Goal: Task Accomplishment & Management: Use online tool/utility

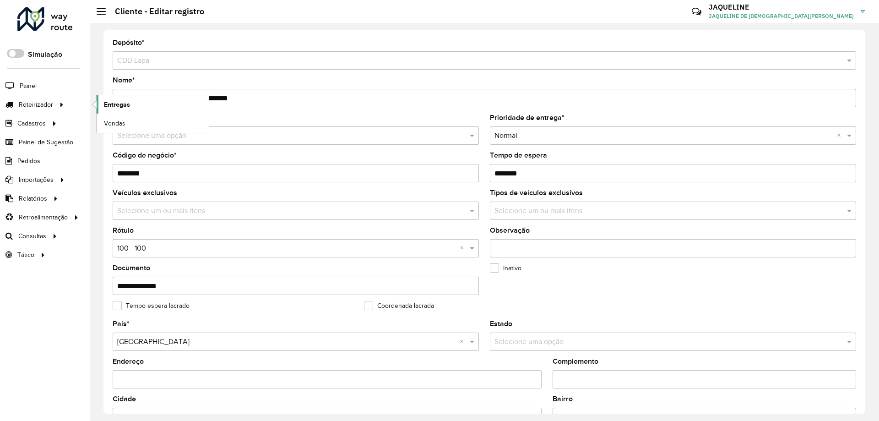
click at [136, 112] on link "Entregas" at bounding box center [153, 104] width 112 height 18
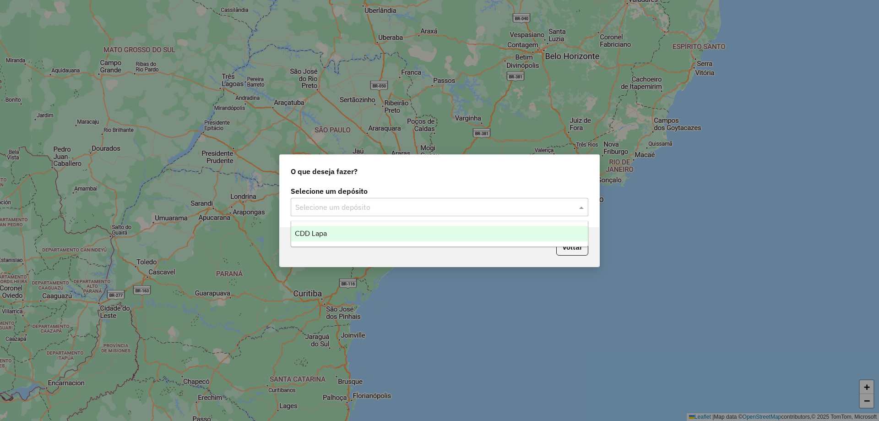
click at [392, 202] on input "text" at bounding box center [430, 207] width 270 height 11
click at [378, 233] on div "CDD Lapa" at bounding box center [439, 234] width 297 height 16
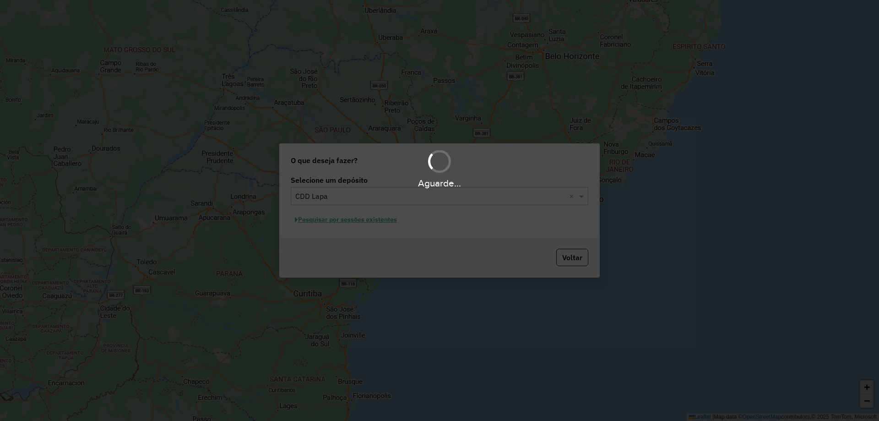
click at [350, 219] on div "Aguarde..." at bounding box center [439, 210] width 879 height 421
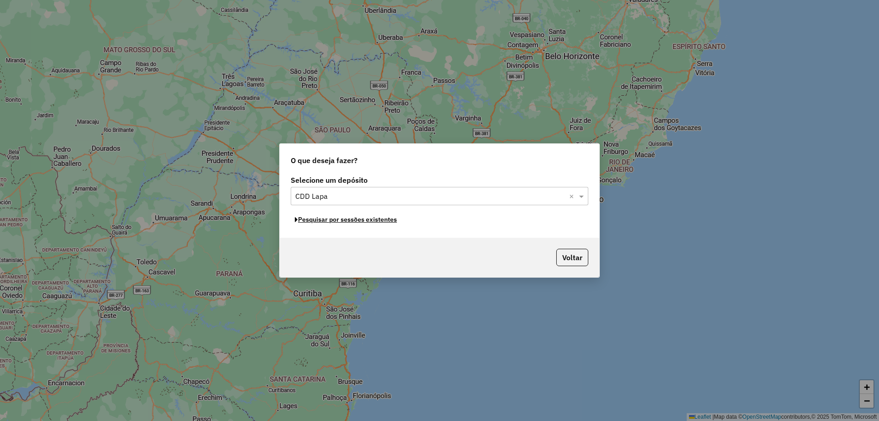
click at [350, 219] on button "Pesquisar por sessões existentes" at bounding box center [346, 219] width 110 height 14
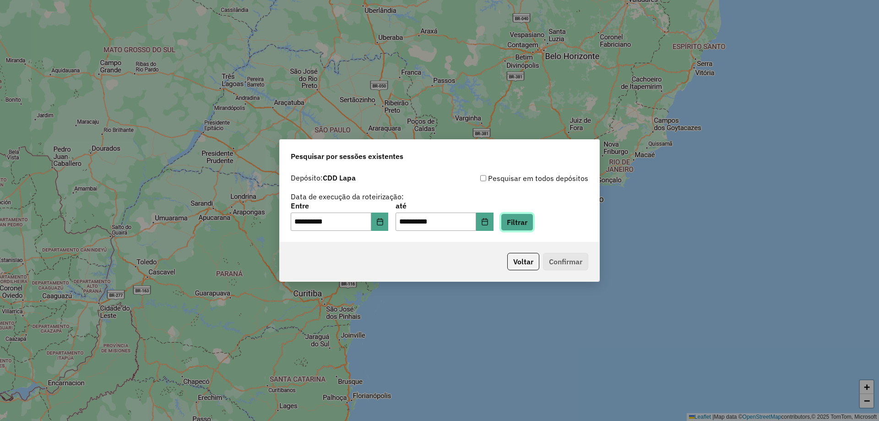
click at [533, 229] on button "Filtrar" at bounding box center [517, 221] width 32 height 17
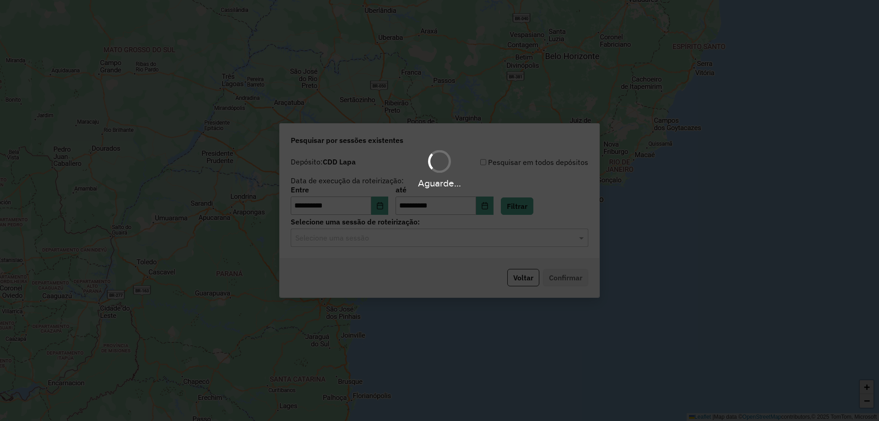
click at [365, 234] on hb-app "**********" at bounding box center [439, 210] width 879 height 421
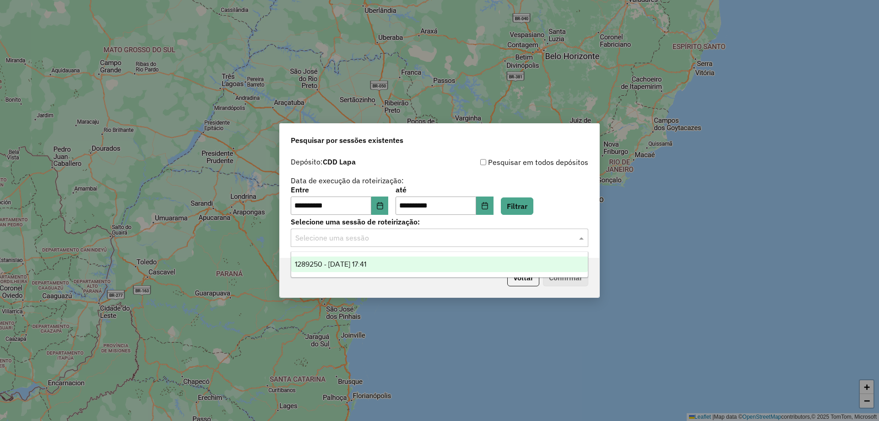
click at [366, 237] on input "text" at bounding box center [430, 237] width 270 height 11
click at [357, 262] on span "1289250 - 06/10/2025 17:41" at bounding box center [330, 264] width 71 height 8
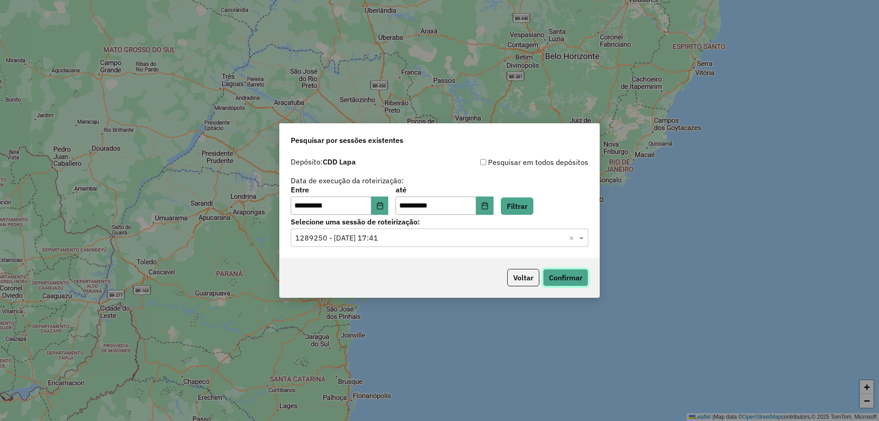
click at [559, 273] on button "Confirmar" at bounding box center [565, 277] width 45 height 17
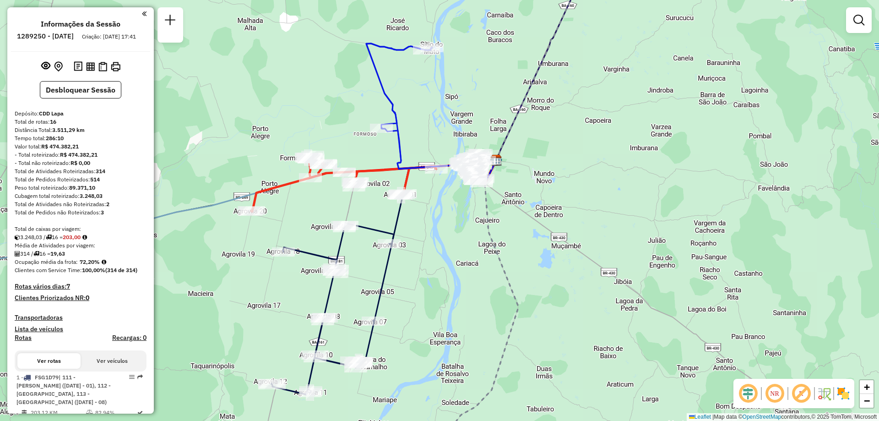
drag, startPoint x: 479, startPoint y: 234, endPoint x: 486, endPoint y: 276, distance: 42.1
click at [486, 276] on div "Janela de atendimento Grade de atendimento Capacidade Transportadoras Veículos …" at bounding box center [439, 210] width 879 height 421
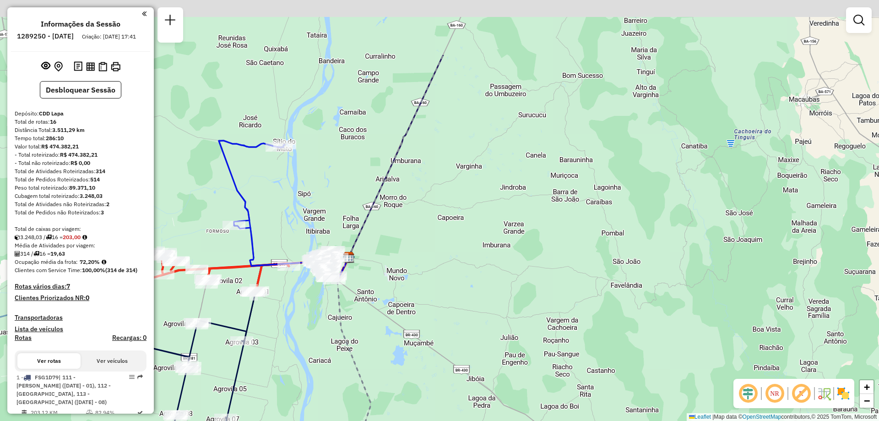
drag, startPoint x: 449, startPoint y: 242, endPoint x: 301, endPoint y: 339, distance: 176.4
click at [301, 339] on div "Janela de atendimento Grade de atendimento Capacidade Transportadoras Veículos …" at bounding box center [439, 210] width 879 height 421
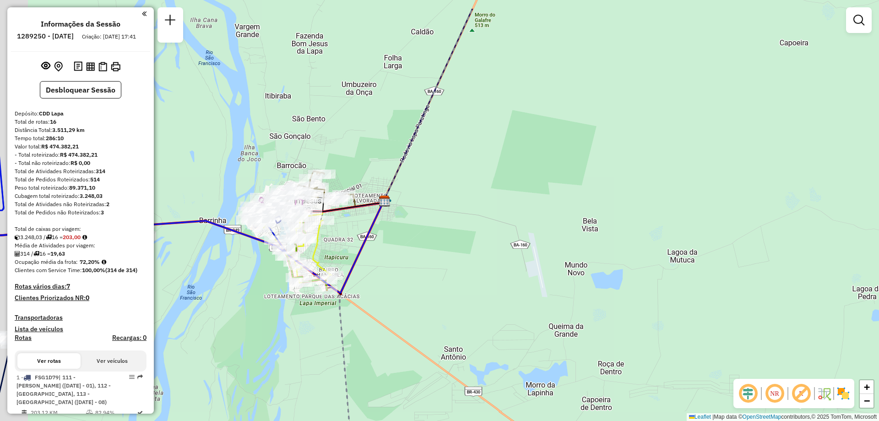
drag, startPoint x: 379, startPoint y: 224, endPoint x: 406, endPoint y: 271, distance: 54.1
click at [406, 271] on div "Janela de atendimento Grade de atendimento Capacidade Transportadoras Veículos …" at bounding box center [439, 210] width 879 height 421
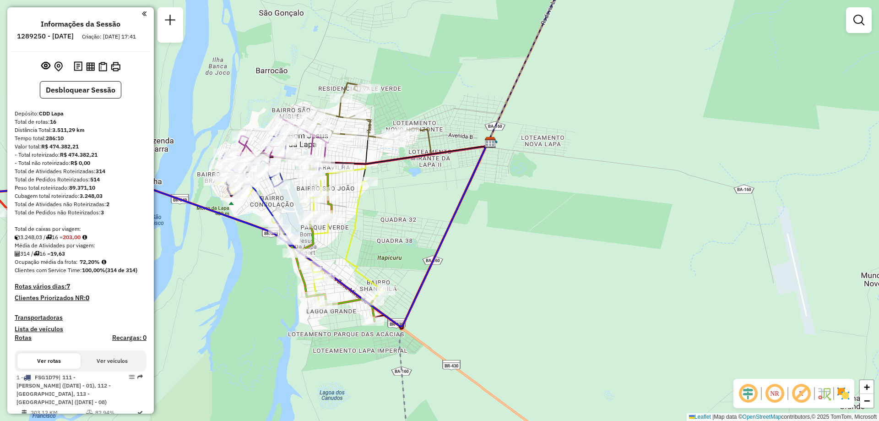
drag, startPoint x: 413, startPoint y: 197, endPoint x: 416, endPoint y: 216, distance: 19.5
click at [416, 216] on div "Janela de atendimento Grade de atendimento Capacidade Transportadoras Veículos …" at bounding box center [439, 210] width 879 height 421
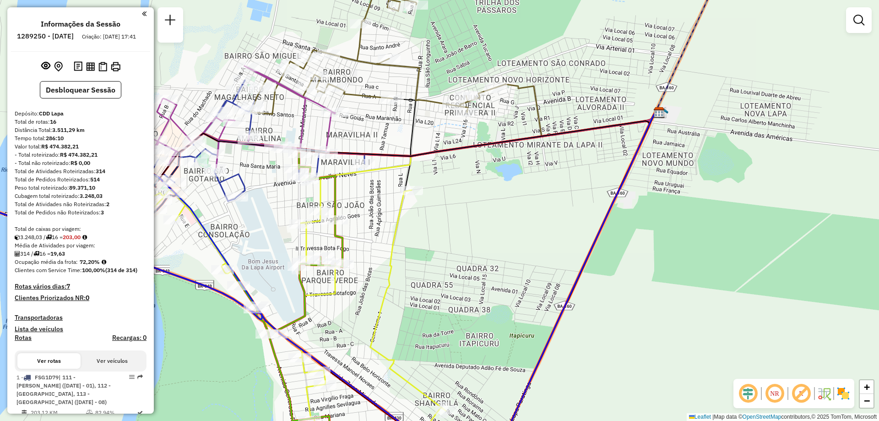
drag, startPoint x: 418, startPoint y: 200, endPoint x: 459, endPoint y: 235, distance: 53.6
click at [459, 235] on div "Janela de atendimento Grade de atendimento Capacidade Transportadoras Veículos …" at bounding box center [439, 210] width 879 height 421
drag, startPoint x: 368, startPoint y: 280, endPoint x: 377, endPoint y: 287, distance: 11.1
click at [370, 283] on div "Rota 12 - Placa GHK9A16 23601198 - SIMONE RODRIGUES DE Janela de atendimento Gr…" at bounding box center [439, 210] width 879 height 421
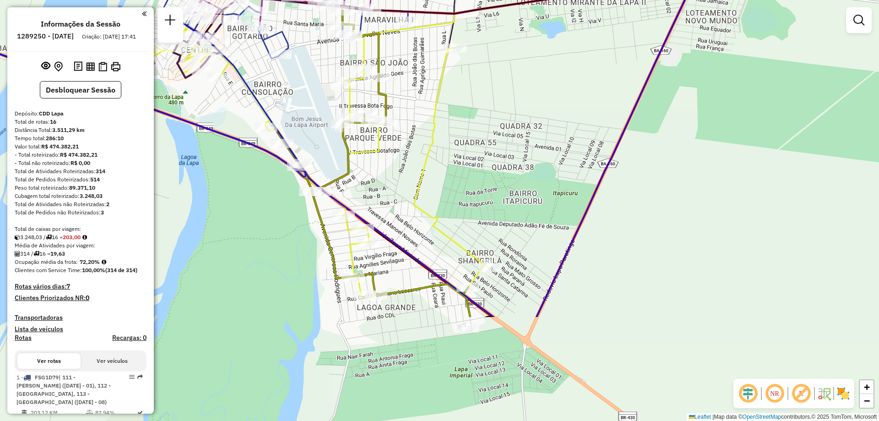
drag, startPoint x: 438, startPoint y: 314, endPoint x: 478, endPoint y: 168, distance: 151.6
click at [478, 168] on div "Janela de atendimento Grade de atendimento Capacidade Transportadoras Veículos …" at bounding box center [439, 210] width 879 height 421
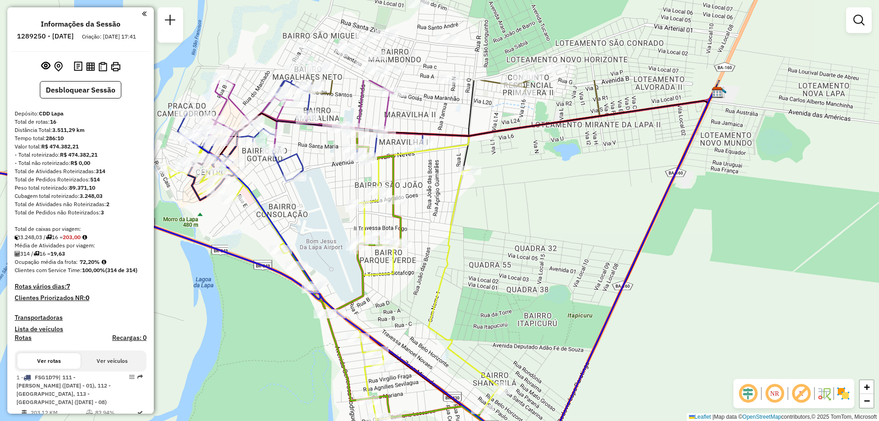
drag, startPoint x: 478, startPoint y: 168, endPoint x: 493, endPoint y: 291, distance: 123.1
click at [493, 291] on div "Janela de atendimento Grade de atendimento Capacidade Transportadoras Veículos …" at bounding box center [439, 210] width 879 height 421
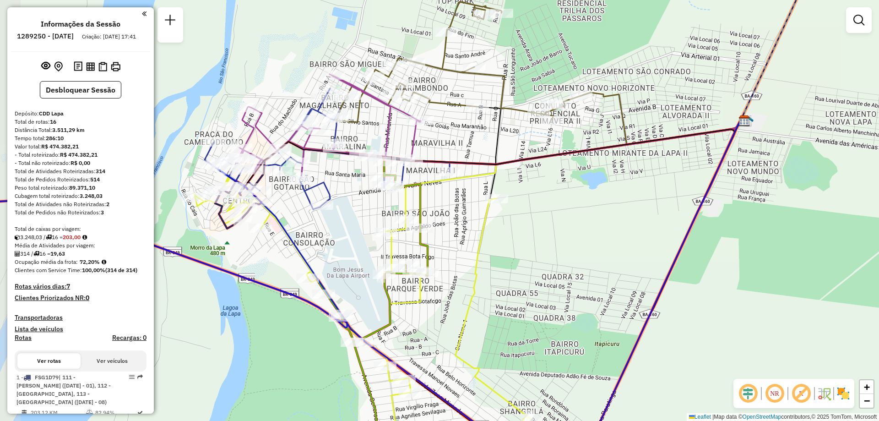
drag, startPoint x: 248, startPoint y: 184, endPoint x: 275, endPoint y: 212, distance: 39.2
click at [275, 212] on icon at bounding box center [143, 243] width 408 height 168
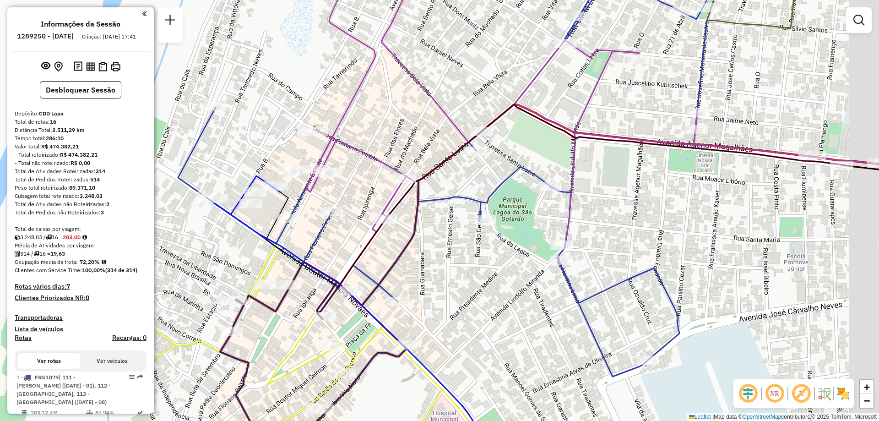
drag, startPoint x: 407, startPoint y: 183, endPoint x: 372, endPoint y: 197, distance: 37.8
click at [372, 197] on div "Janela de atendimento Grade de atendimento Capacidade Transportadoras Veículos …" at bounding box center [439, 210] width 879 height 421
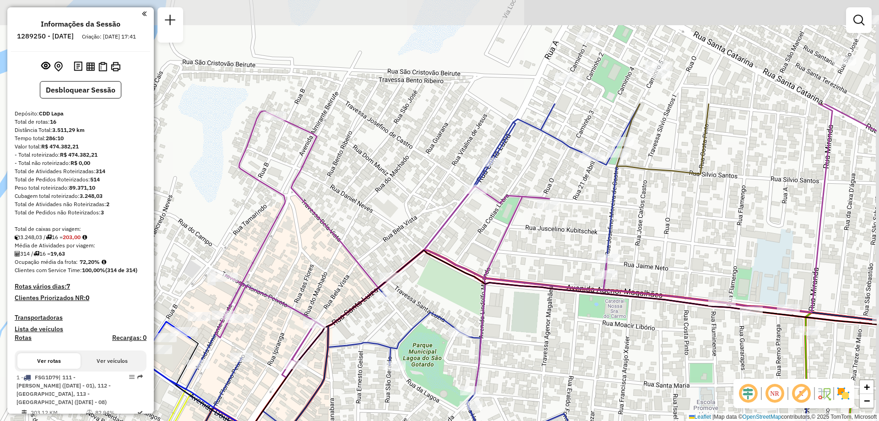
drag, startPoint x: 531, startPoint y: 174, endPoint x: 439, endPoint y: 315, distance: 168.3
click at [439, 315] on icon at bounding box center [482, 312] width 789 height 418
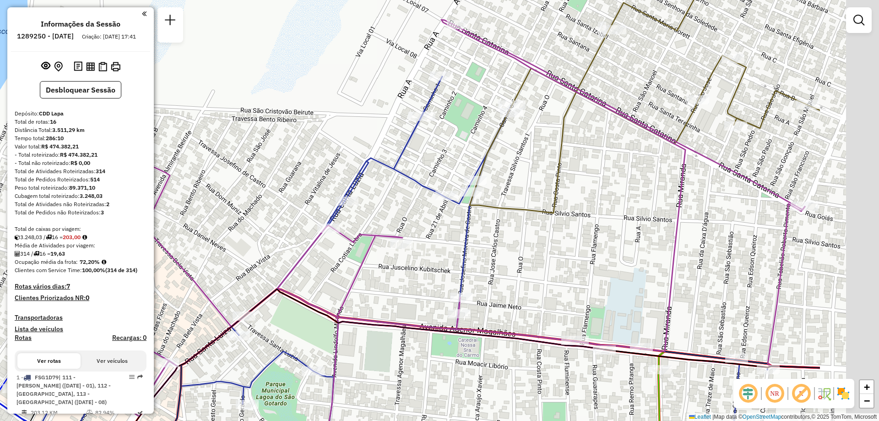
drag, startPoint x: 448, startPoint y: 223, endPoint x: 435, endPoint y: 252, distance: 31.6
click at [297, 261] on icon at bounding box center [437, 225] width 736 height 410
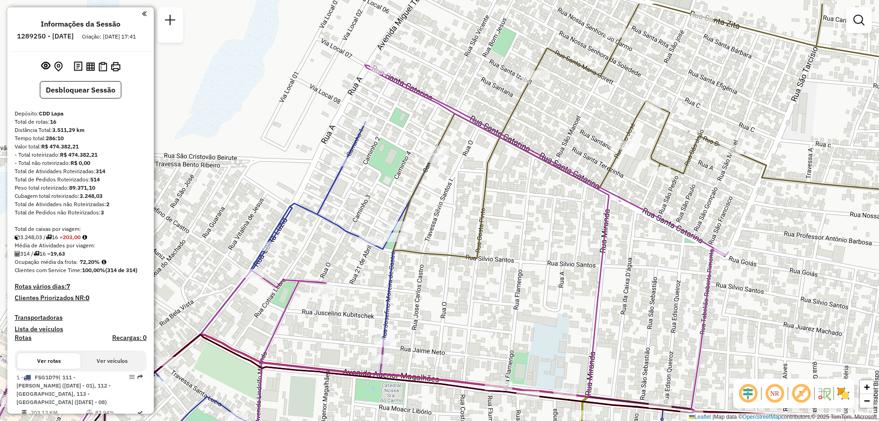
drag, startPoint x: 583, startPoint y: 212, endPoint x: 504, endPoint y: 260, distance: 92.1
click at [504, 260] on div "Janela de atendimento Grade de atendimento Capacidade Transportadoras Veículos …" at bounding box center [439, 210] width 879 height 421
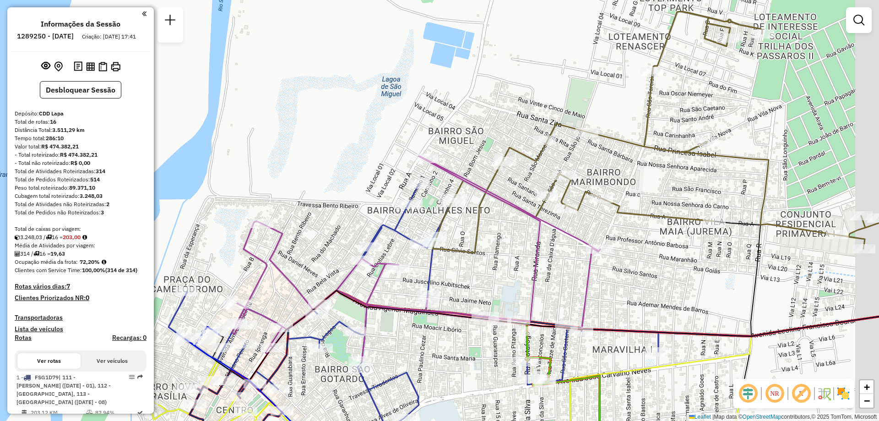
drag, startPoint x: 601, startPoint y: 278, endPoint x: 550, endPoint y: 276, distance: 50.8
click at [550, 276] on div "Janela de atendimento Grade de atendimento Capacidade Transportadoras Veículos …" at bounding box center [439, 210] width 879 height 421
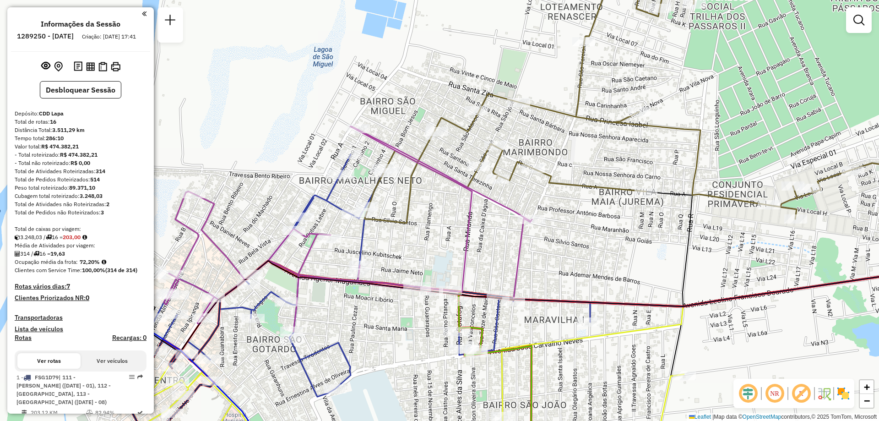
drag, startPoint x: 695, startPoint y: 266, endPoint x: 620, endPoint y: 235, distance: 81.3
click at [620, 235] on div "Janela de atendimento Grade de atendimento Capacidade Transportadoras Veículos …" at bounding box center [439, 210] width 879 height 421
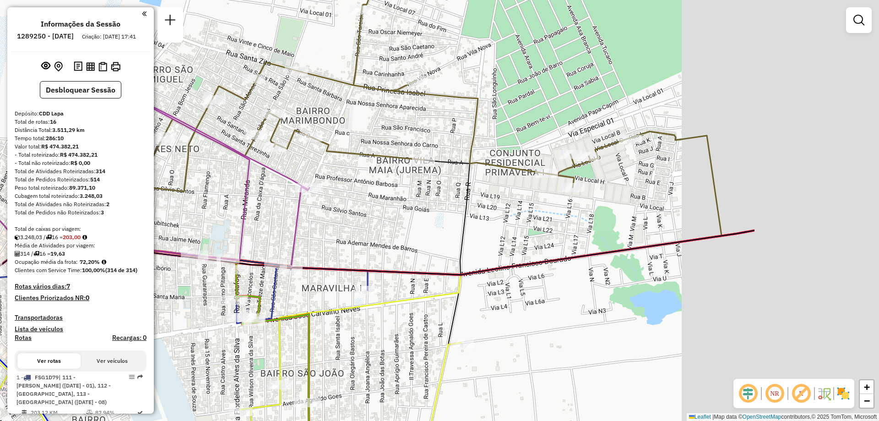
drag, startPoint x: 679, startPoint y: 251, endPoint x: 466, endPoint y: 223, distance: 214.2
click at [466, 223] on icon at bounding box center [588, 217] width 331 height 115
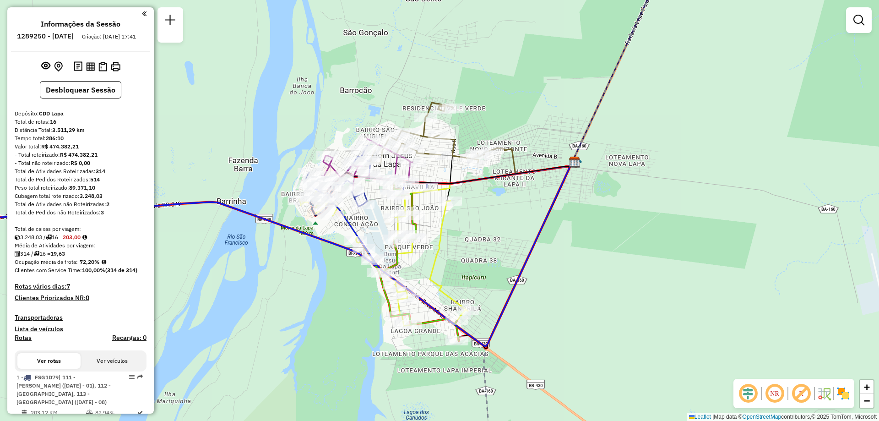
drag, startPoint x: 548, startPoint y: 306, endPoint x: 570, endPoint y: 124, distance: 183.0
click at [570, 124] on div "Janela de atendimento Grade de atendimento Capacidade Transportadoras Veículos …" at bounding box center [439, 210] width 879 height 421
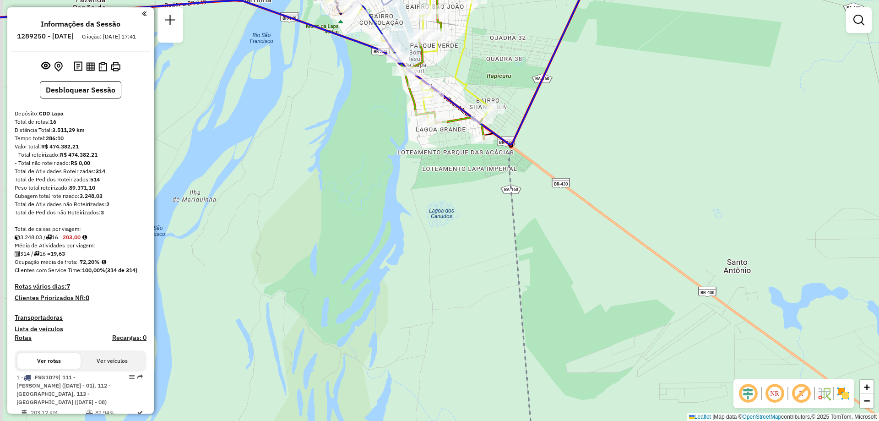
drag, startPoint x: 495, startPoint y: 320, endPoint x: 529, endPoint y: 195, distance: 129.1
click at [527, 205] on div "Janela de atendimento Grade de atendimento Capacidade Transportadoras Veículos …" at bounding box center [439, 210] width 879 height 421
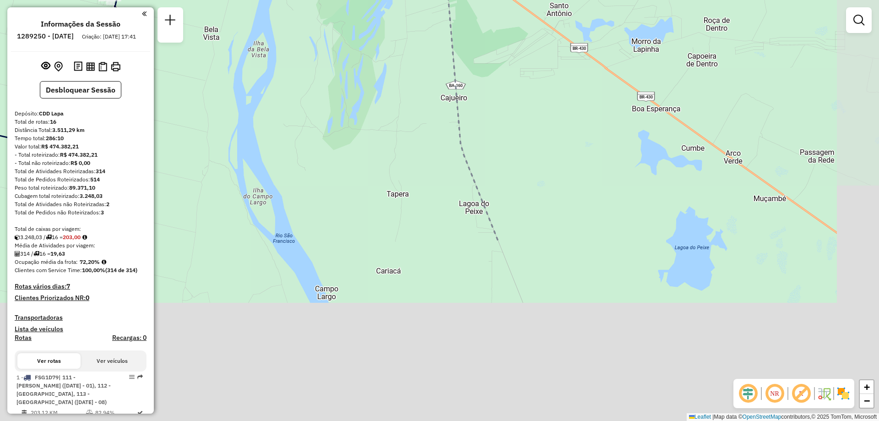
drag, startPoint x: 596, startPoint y: 368, endPoint x: 497, endPoint y: 175, distance: 217.0
click at [490, 144] on div "Janela de atendimento Grade de atendimento Capacidade Transportadoras Veículos …" at bounding box center [439, 210] width 879 height 421
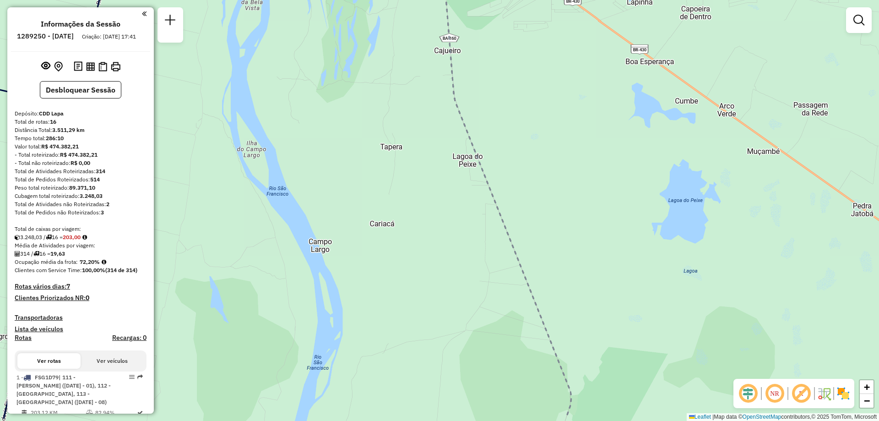
drag, startPoint x: 538, startPoint y: 323, endPoint x: 521, endPoint y: 177, distance: 146.5
click at [521, 177] on div "Janela de atendimento Grade de atendimento Capacidade Transportadoras Veículos …" at bounding box center [439, 210] width 879 height 421
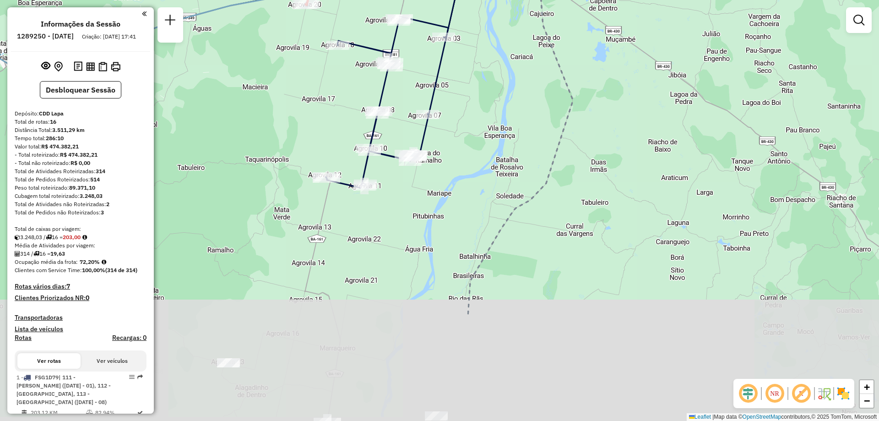
drag, startPoint x: 582, startPoint y: 351, endPoint x: 550, endPoint y: 253, distance: 103.0
click at [616, 202] on div "Janela de atendimento Grade de atendimento Capacidade Transportadoras Veículos …" at bounding box center [439, 210] width 879 height 421
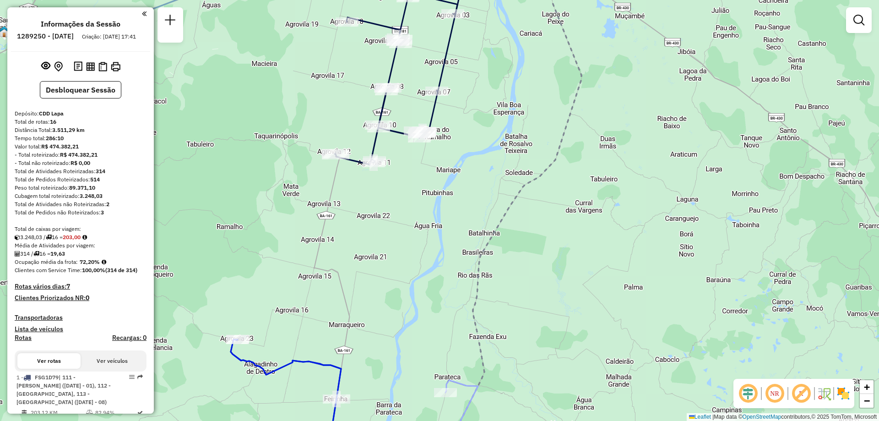
drag, startPoint x: 487, startPoint y: 342, endPoint x: 529, endPoint y: 212, distance: 137.1
click at [529, 212] on div "Janela de atendimento Grade de atendimento Capacidade Transportadoras Veículos …" at bounding box center [439, 210] width 879 height 421
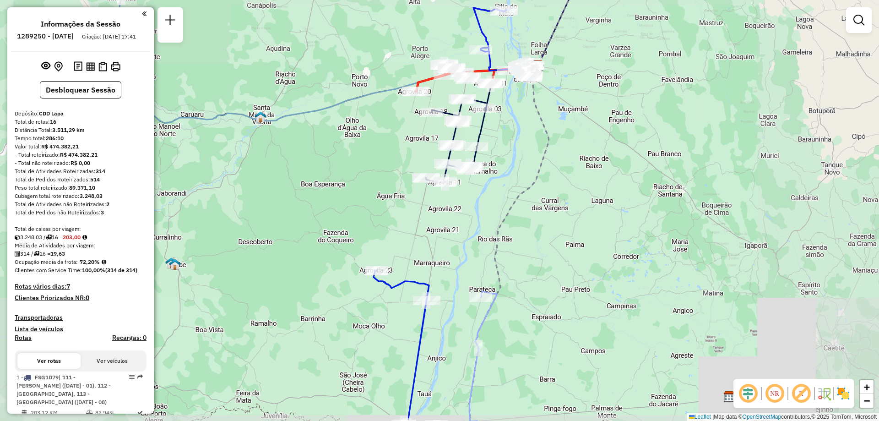
drag, startPoint x: 480, startPoint y: 321, endPoint x: 480, endPoint y: 284, distance: 37.1
click at [480, 284] on div "Rota 9 - Placa GIV6E39 23608409 - BAR VILA RICA Janela de atendimento Grade de …" at bounding box center [439, 210] width 879 height 421
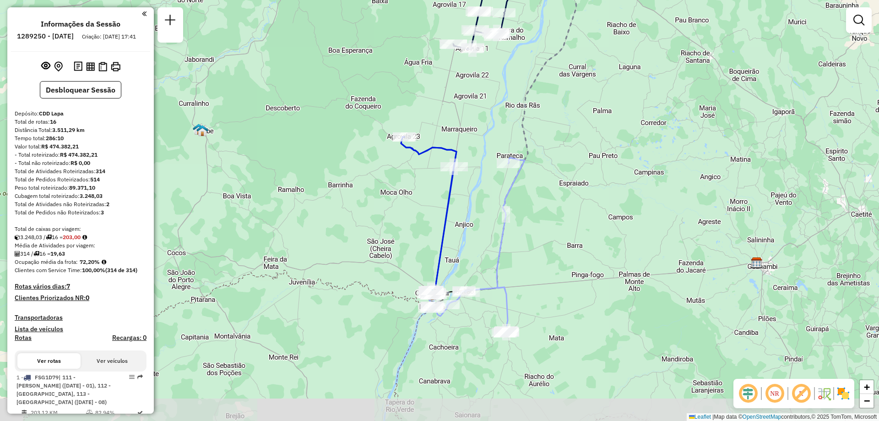
drag, startPoint x: 487, startPoint y: 370, endPoint x: 515, endPoint y: 236, distance: 136.4
click at [515, 236] on div "Janela de atendimento Grade de atendimento Capacidade Transportadoras Veículos …" at bounding box center [439, 210] width 879 height 421
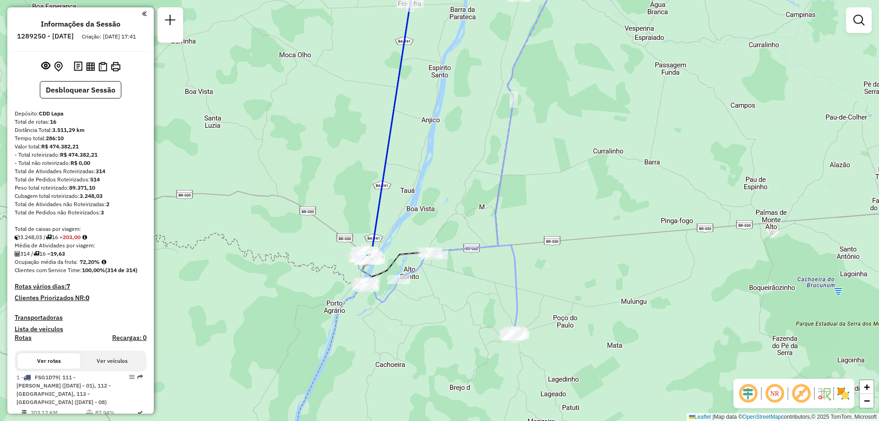
drag, startPoint x: 428, startPoint y: 295, endPoint x: 519, endPoint y: 341, distance: 101.9
click at [461, 317] on div "Janela de atendimento Grade de atendimento Capacidade Transportadoras Veículos …" at bounding box center [439, 210] width 879 height 421
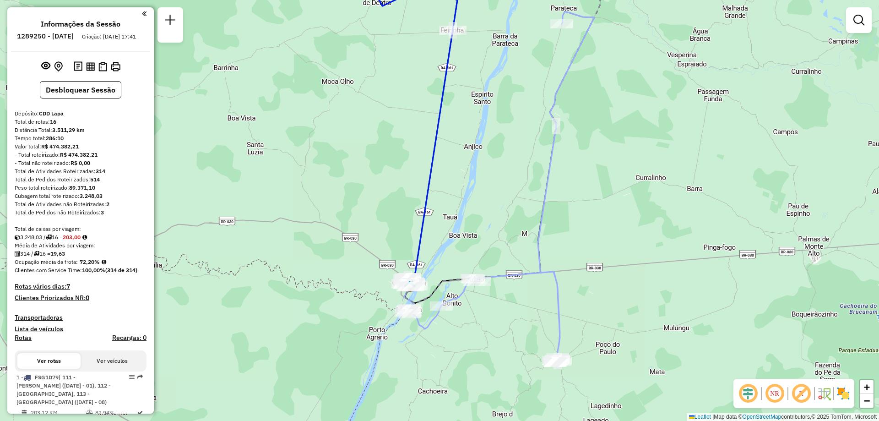
click at [775, 395] on em at bounding box center [774, 393] width 22 height 22
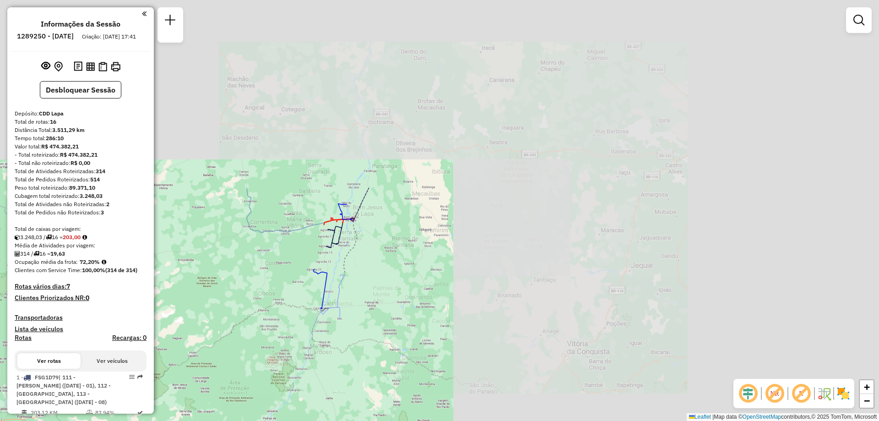
scroll to position [183, 0]
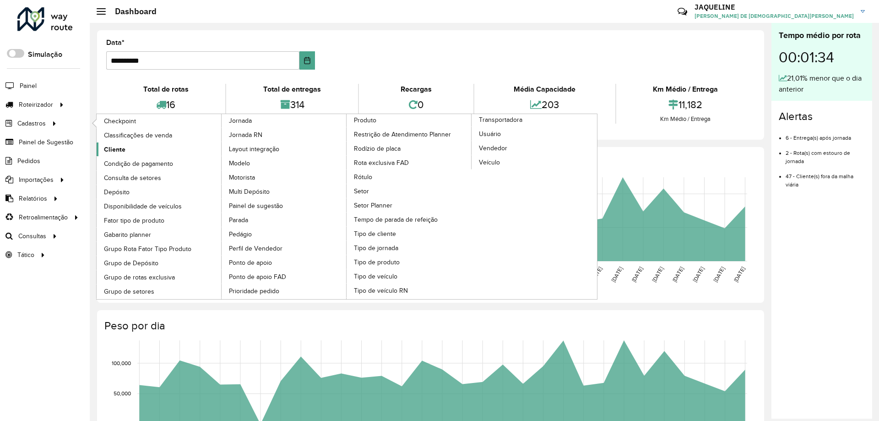
click at [151, 148] on link "Cliente" at bounding box center [159, 149] width 125 height 14
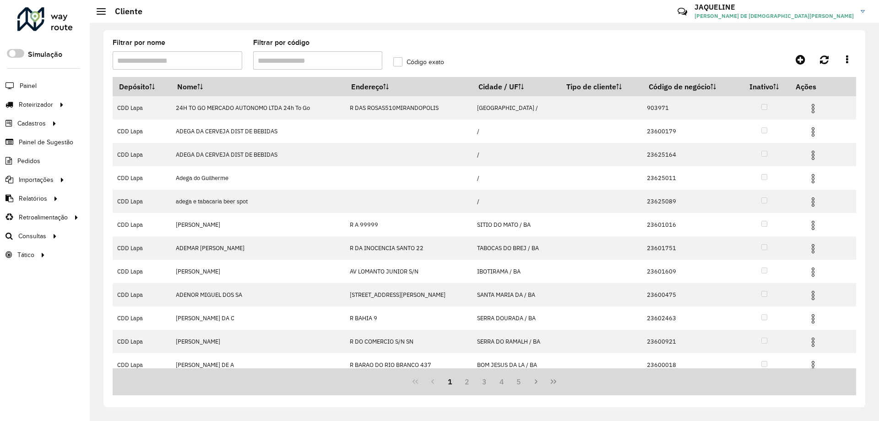
click at [297, 67] on input "Filtrar por código" at bounding box center [318, 60] width 130 height 18
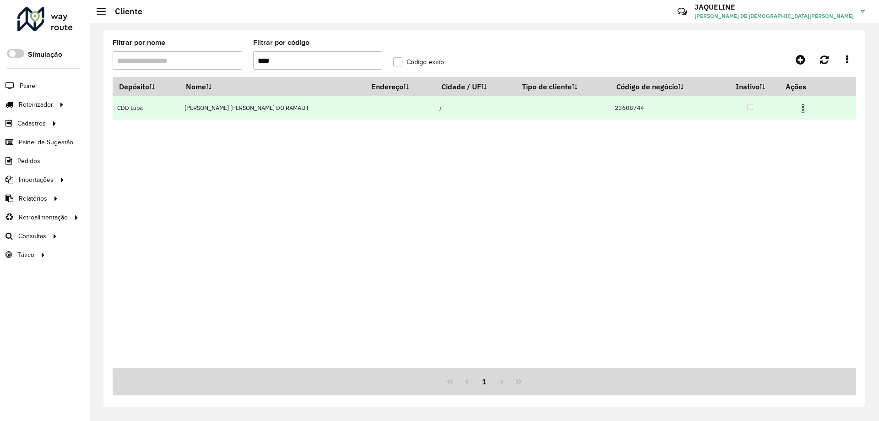
type input "****"
click at [801, 108] on img at bounding box center [802, 108] width 11 height 11
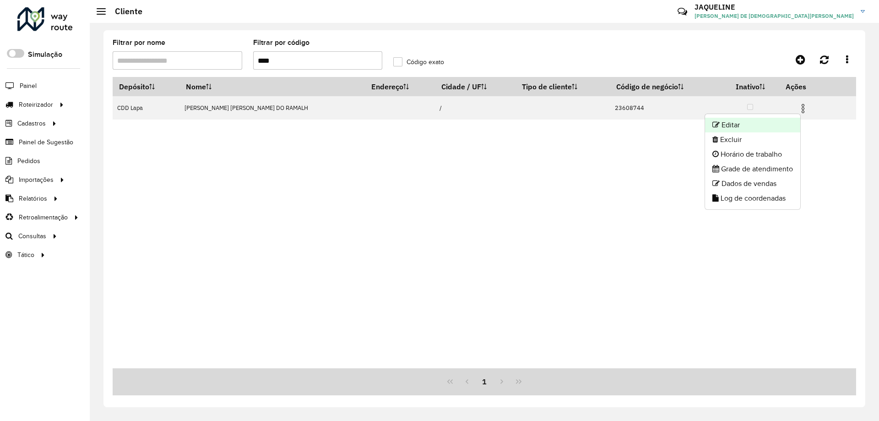
click at [767, 126] on li "Editar" at bounding box center [752, 125] width 95 height 15
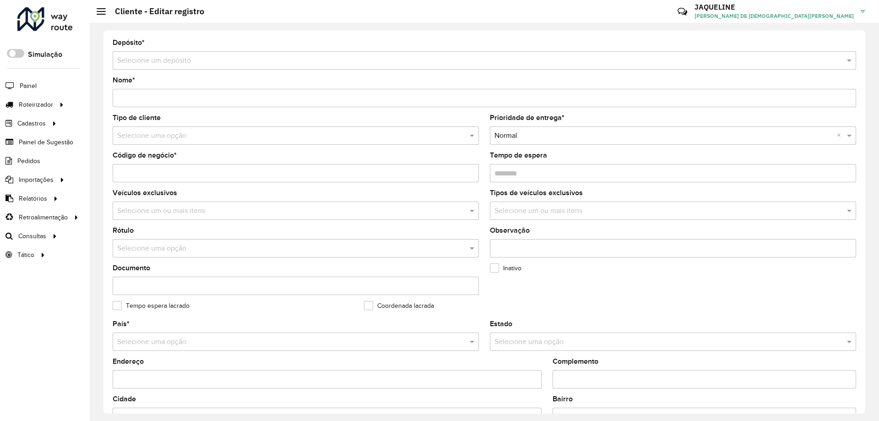
type input "**********"
type input "********"
type input "**********"
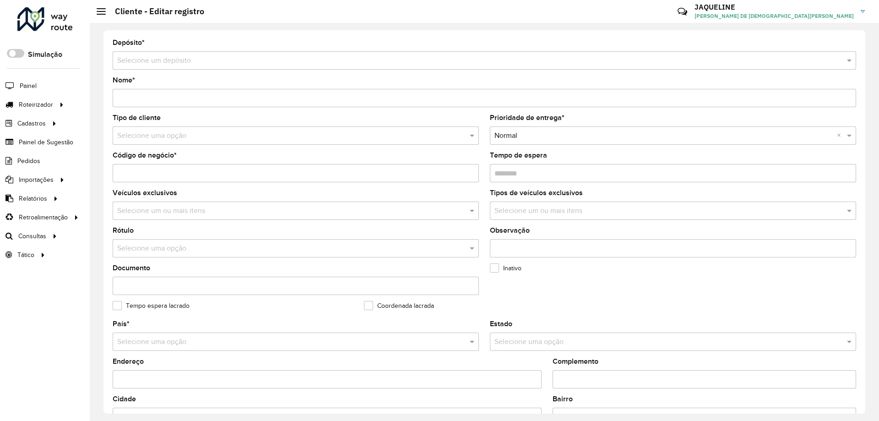
type input "**********"
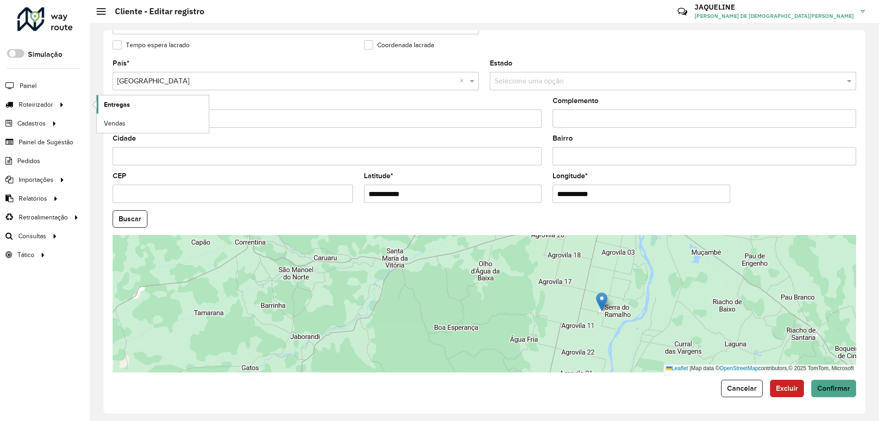
click at [146, 110] on link "Entregas" at bounding box center [153, 104] width 112 height 18
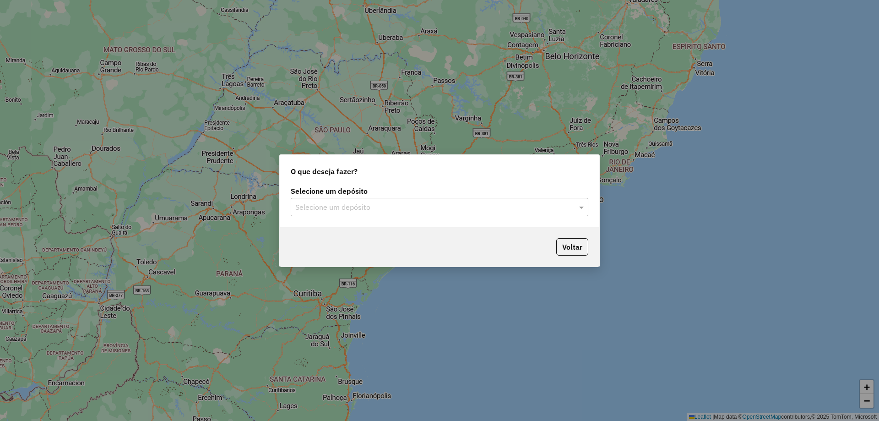
click at [404, 211] on input "text" at bounding box center [430, 207] width 270 height 11
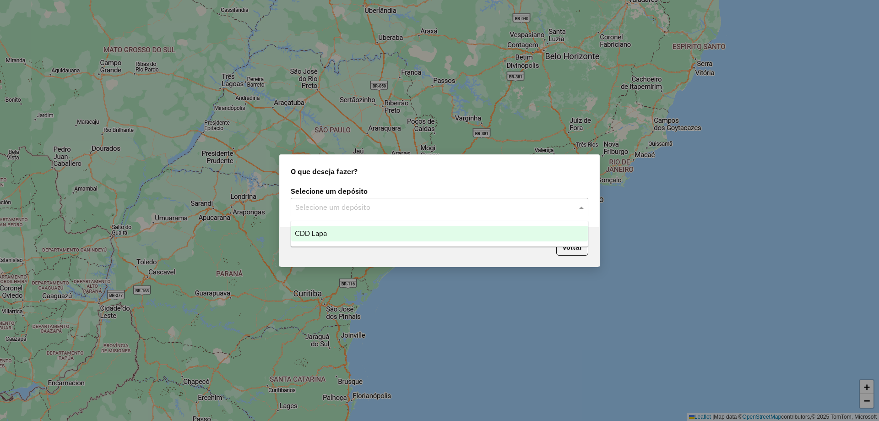
click at [346, 233] on div "CDD Lapa" at bounding box center [439, 234] width 297 height 16
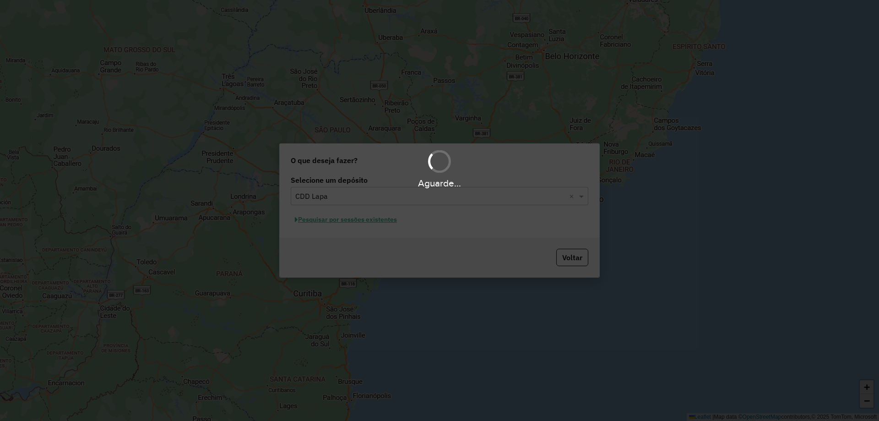
click at [348, 227] on div "Aguarde..." at bounding box center [439, 210] width 879 height 421
click at [349, 224] on div "Aguarde..." at bounding box center [439, 210] width 879 height 421
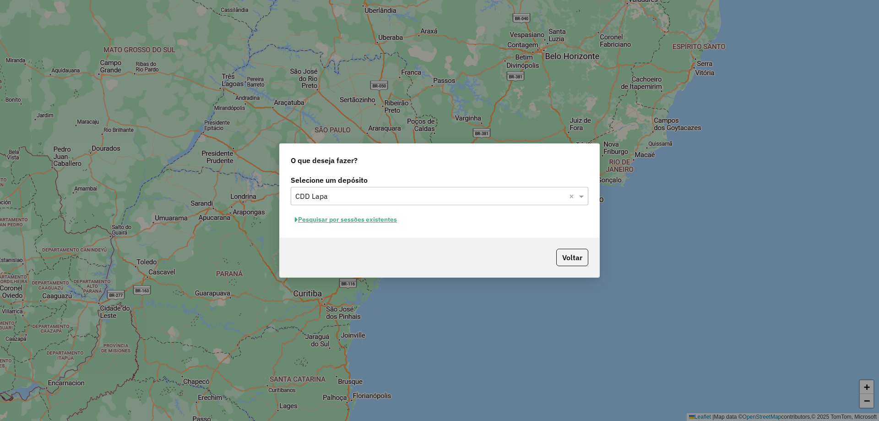
click at [347, 220] on button "Pesquisar por sessões existentes" at bounding box center [346, 219] width 110 height 14
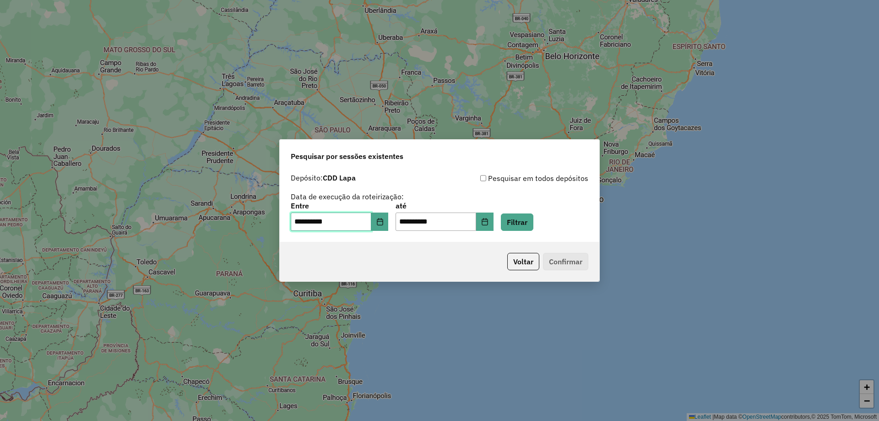
click at [345, 216] on input "**********" at bounding box center [331, 221] width 81 height 18
click at [515, 216] on button "Filtrar" at bounding box center [517, 221] width 32 height 17
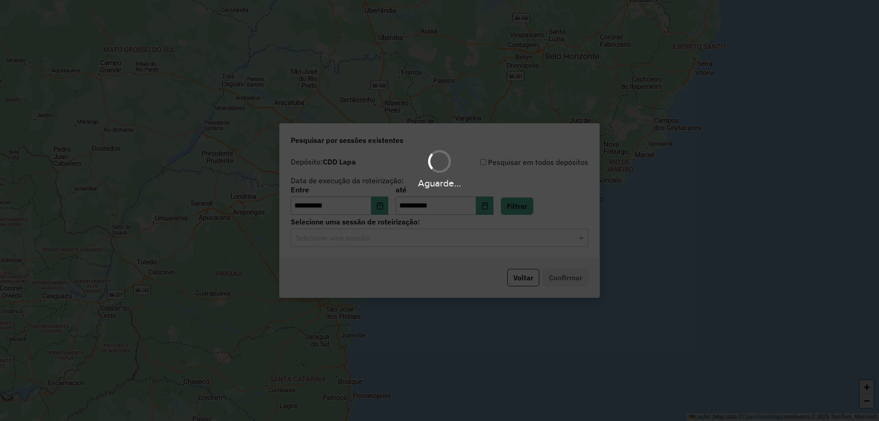
click at [346, 238] on div "Aguarde..." at bounding box center [439, 210] width 879 height 421
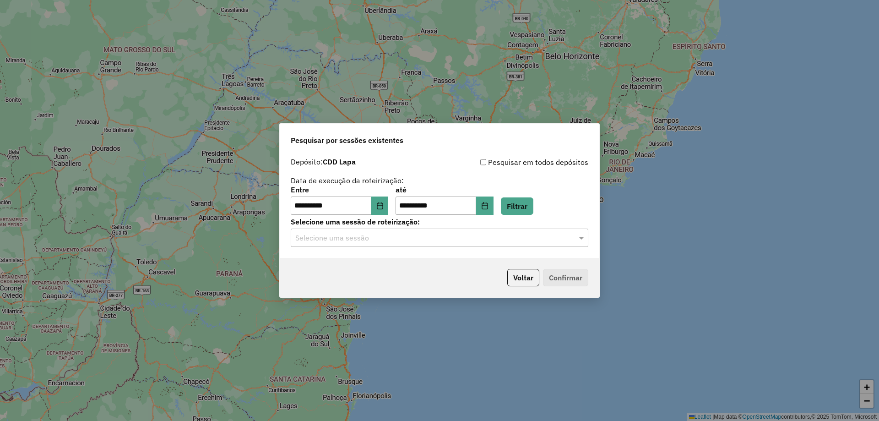
click at [349, 239] on input "text" at bounding box center [430, 237] width 270 height 11
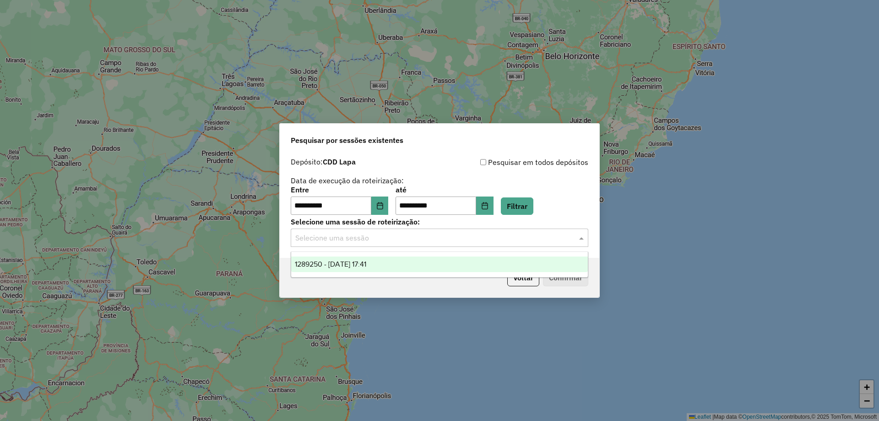
click at [331, 260] on span "1289250 - 06/10/2025 17:41" at bounding box center [330, 264] width 71 height 8
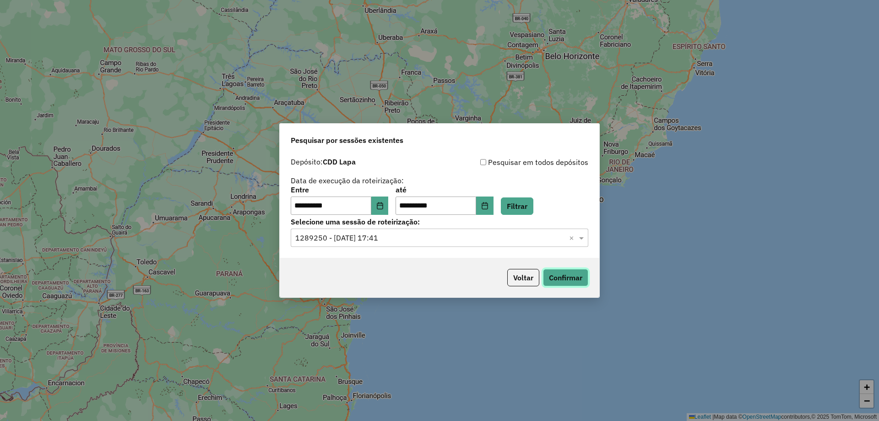
click at [565, 280] on button "Confirmar" at bounding box center [565, 277] width 45 height 17
